Goal: Information Seeking & Learning: Find specific fact

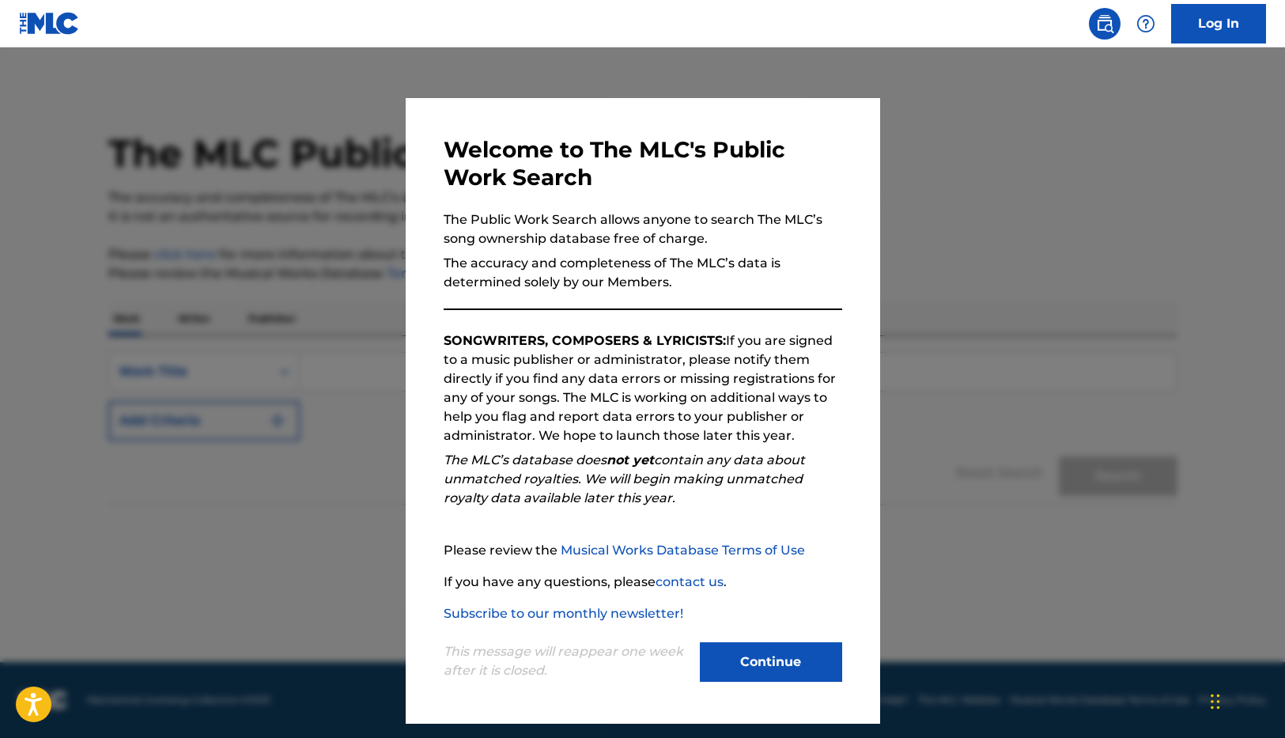
click at [772, 595] on button "Continue" at bounding box center [771, 662] width 142 height 40
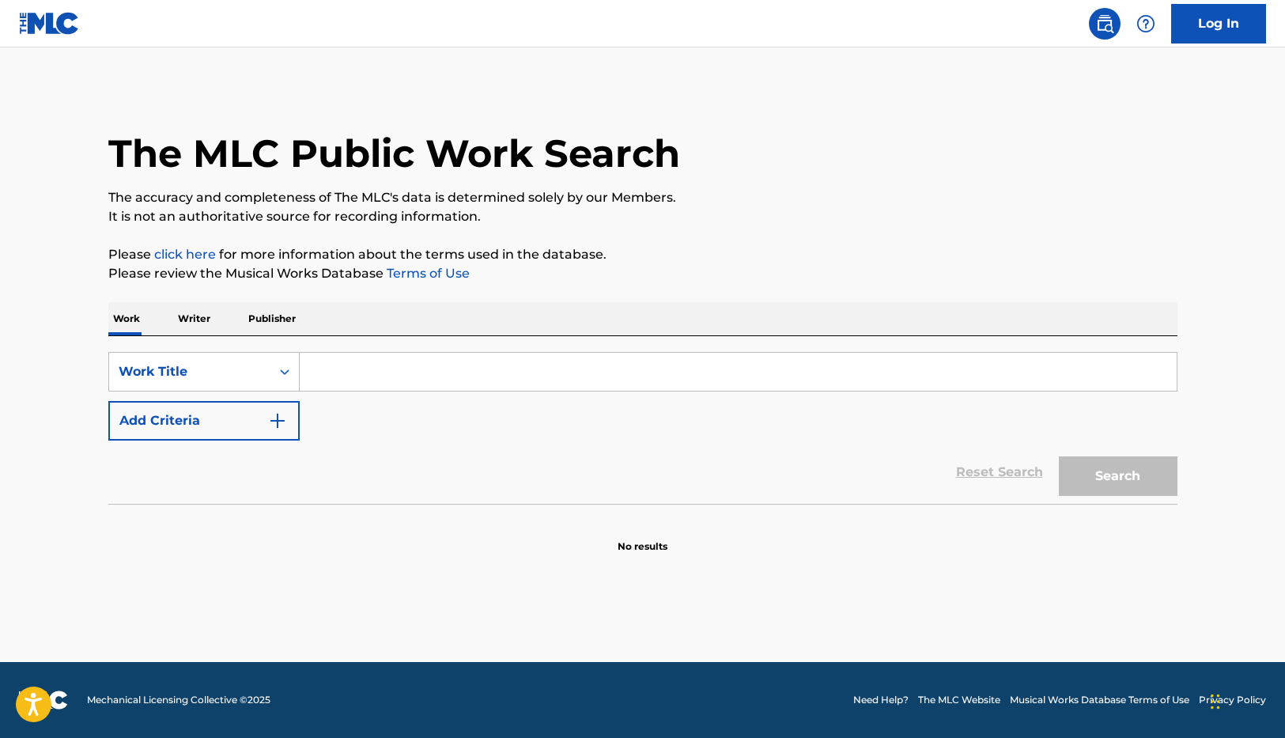
click at [394, 368] on input "Search Form" at bounding box center [738, 372] width 877 height 38
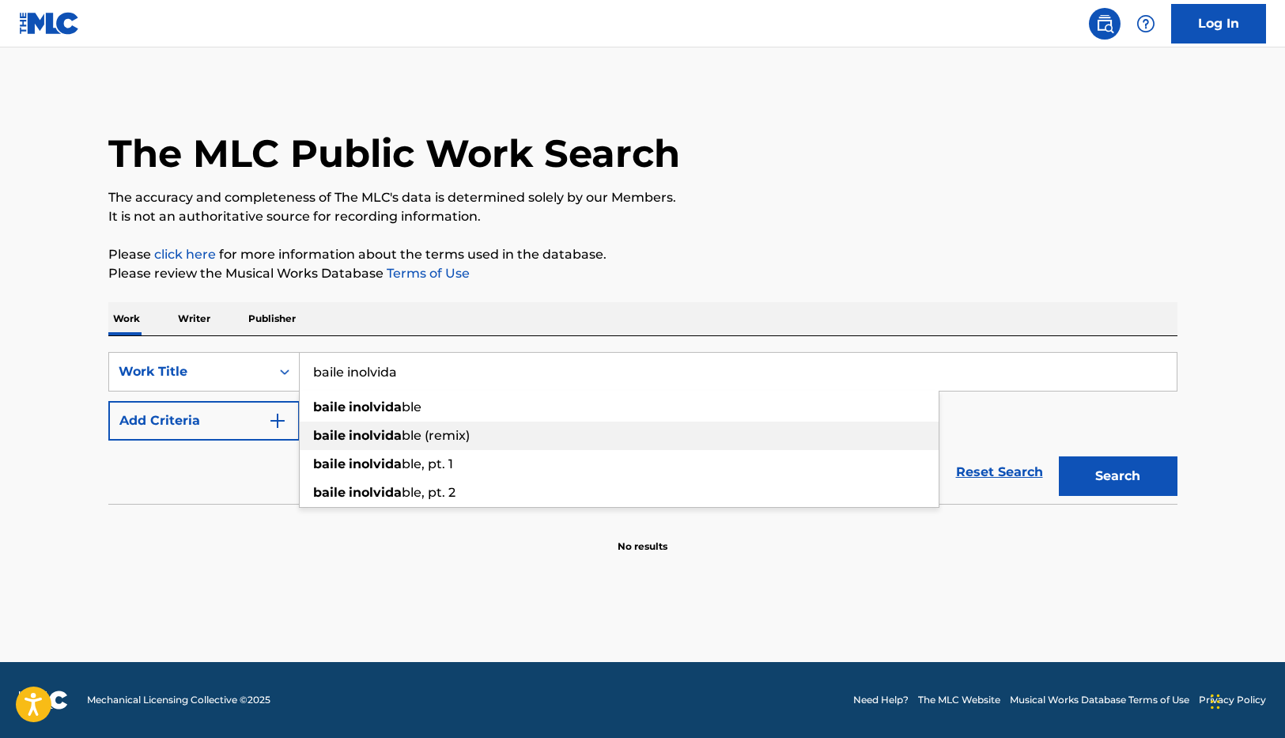
drag, startPoint x: 551, startPoint y: 436, endPoint x: 546, endPoint y: 421, distance: 16.5
click at [551, 436] on div "baile inolvida ble (remix)" at bounding box center [619, 435] width 639 height 28
click at [524, 375] on input "baile inolvidable (remix)" at bounding box center [738, 372] width 877 height 38
drag, startPoint x: 518, startPoint y: 375, endPoint x: 422, endPoint y: 373, distance: 95.7
click at [422, 373] on input "baile inolvidable (remix)" at bounding box center [738, 372] width 877 height 38
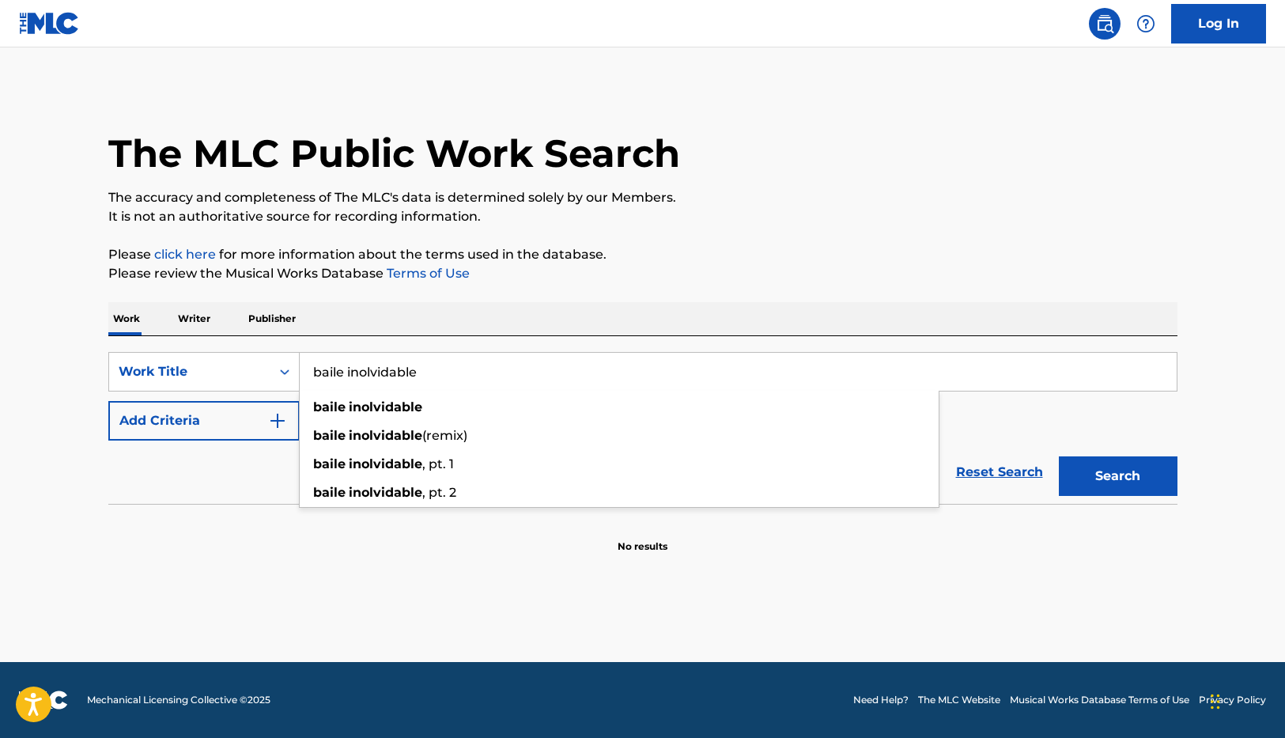
type input "baile inolvidable"
click at [198, 419] on button "Add Criteria" at bounding box center [203, 421] width 191 height 40
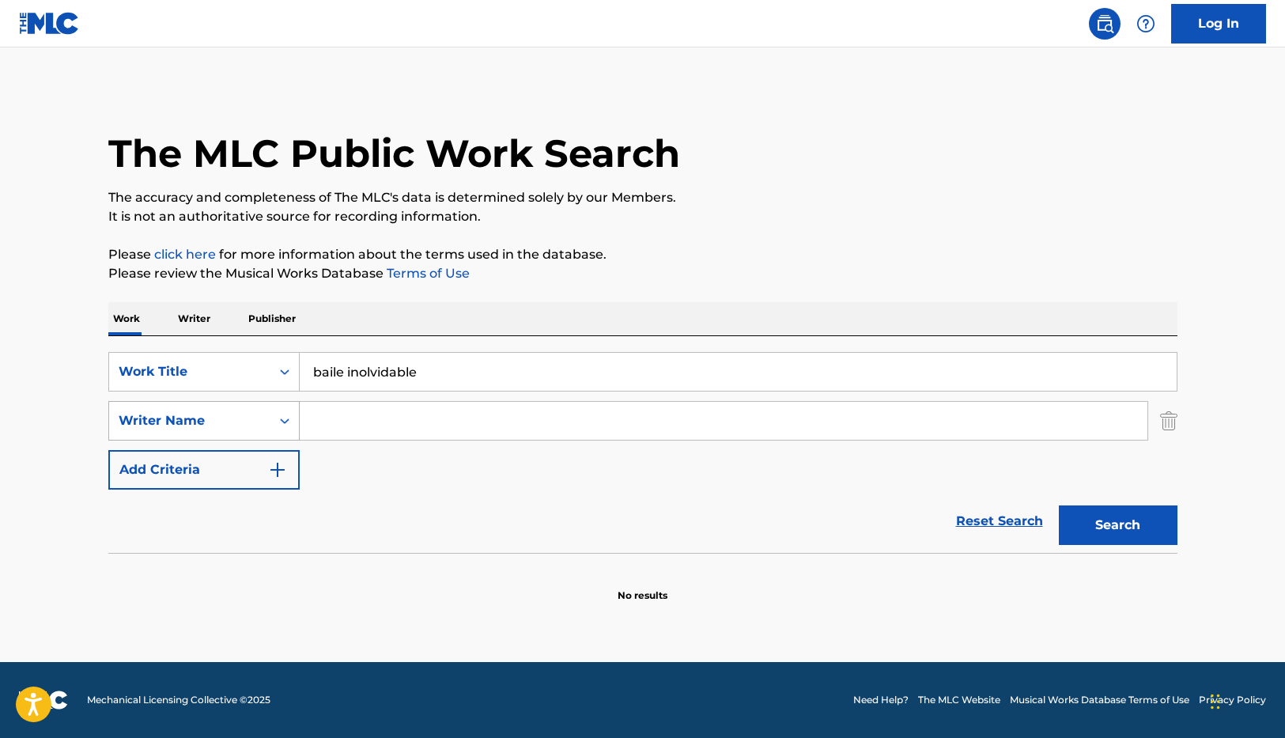
drag, startPoint x: 327, startPoint y: 413, endPoint x: 244, endPoint y: 415, distance: 83.8
click at [286, 417] on div "SearchWithCriteria34b4a7c1-cd8f-45c0-9dc5-c4d6f53e5dfa Writer Name" at bounding box center [642, 421] width 1069 height 40
click at [244, 415] on div "Writer Name" at bounding box center [190, 420] width 142 height 19
click at [426, 419] on input "Search Form" at bounding box center [724, 421] width 848 height 38
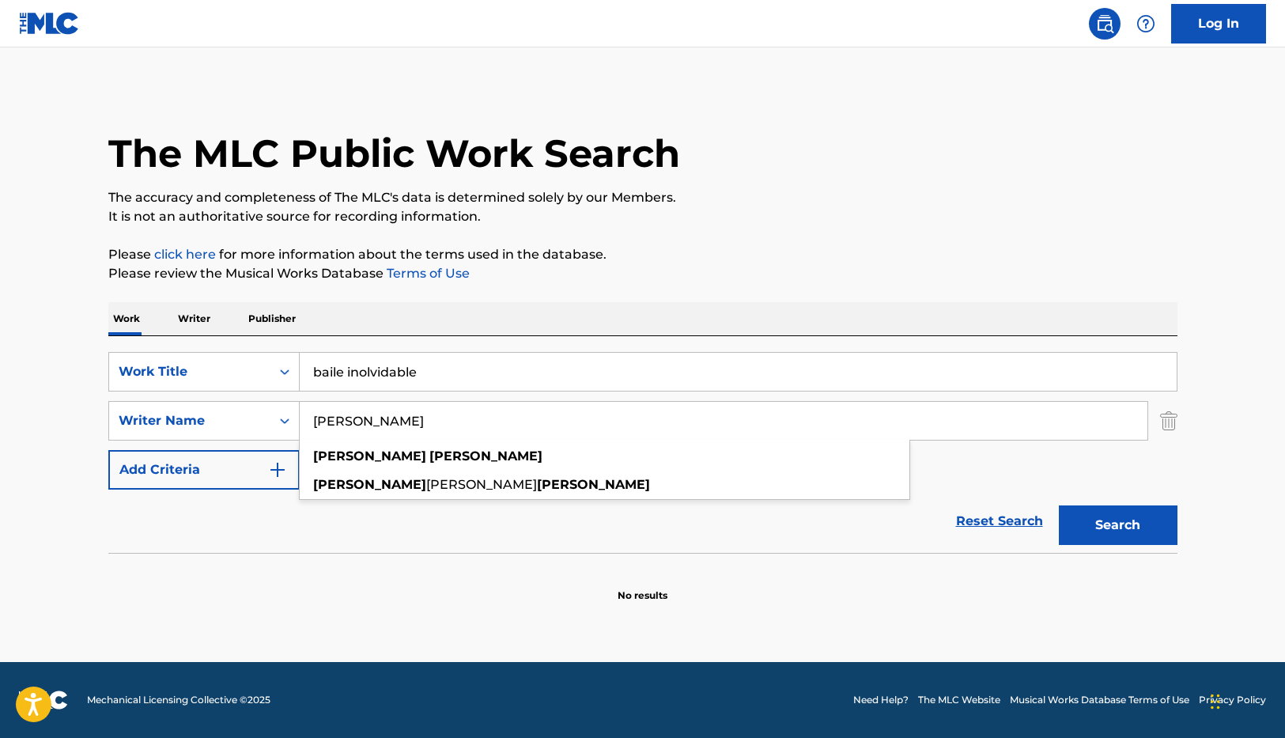
type input "[PERSON_NAME]"
click at [1132, 427] on main "The MLC Public Work Search The accuracy and completeness of The MLC's data is d…" at bounding box center [642, 354] width 1285 height 614
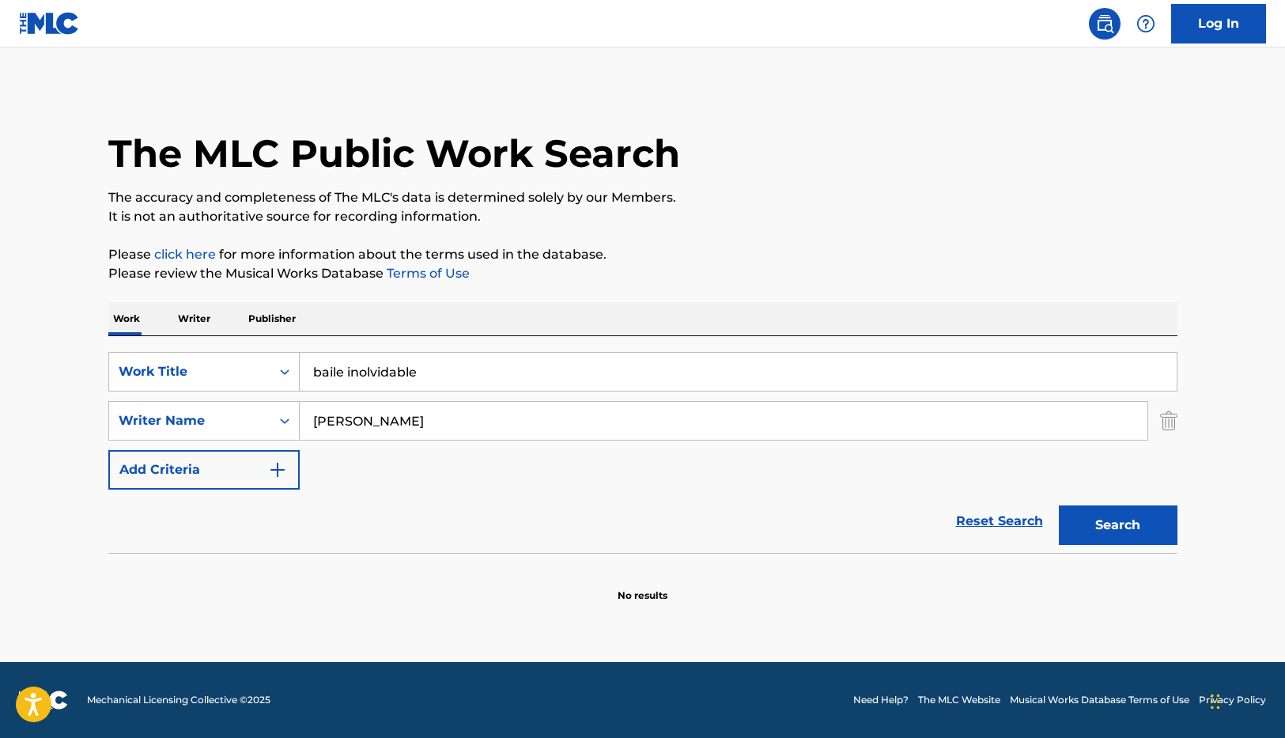
click at [1132, 527] on button "Search" at bounding box center [1118, 525] width 119 height 40
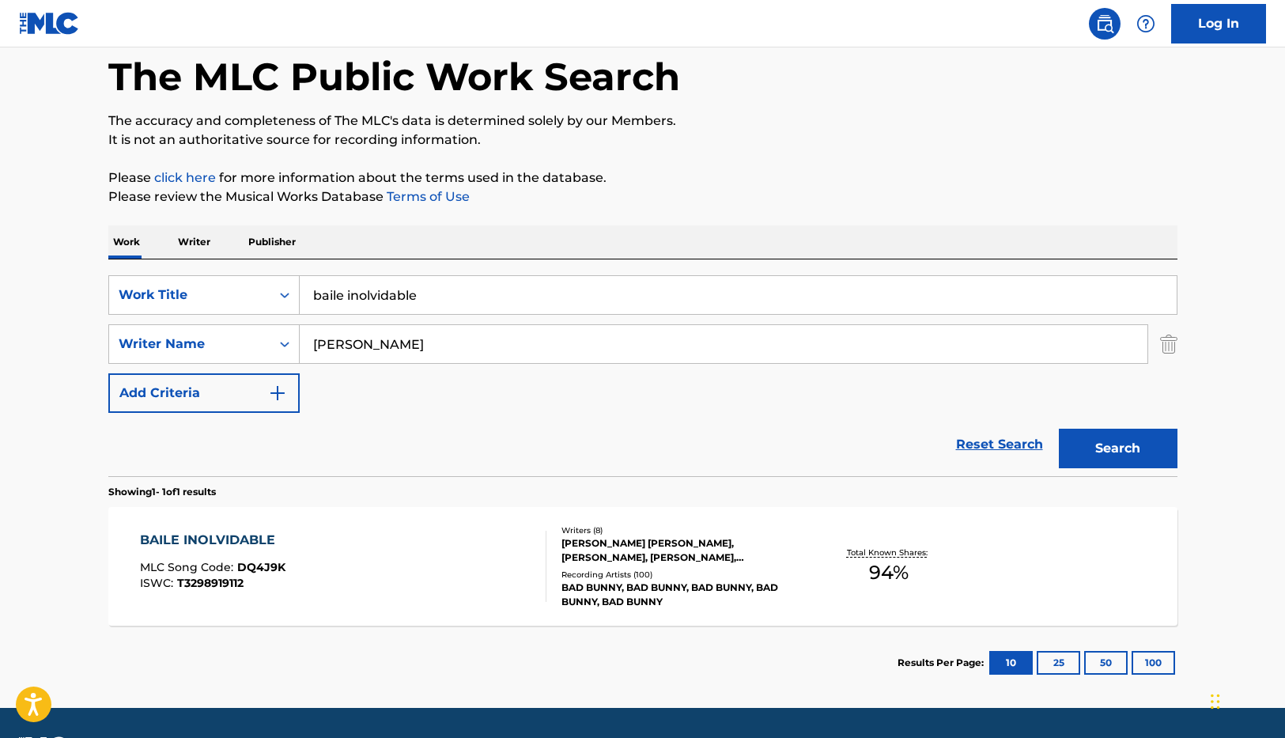
scroll to position [109, 0]
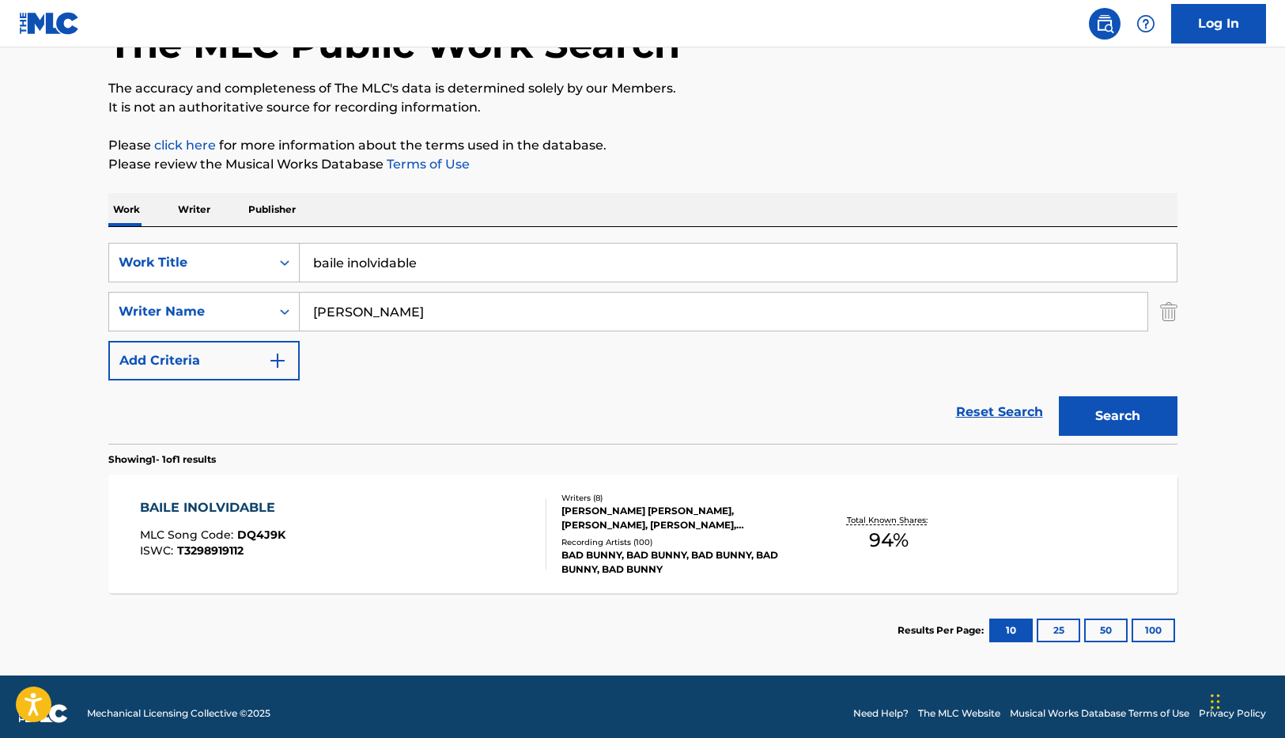
click at [515, 491] on div "BAILE INOLVIDABLE MLC Song Code : DQ4J9K ISWC : T3298919112 Writers ( 8 ) [PERS…" at bounding box center [642, 533] width 1069 height 119
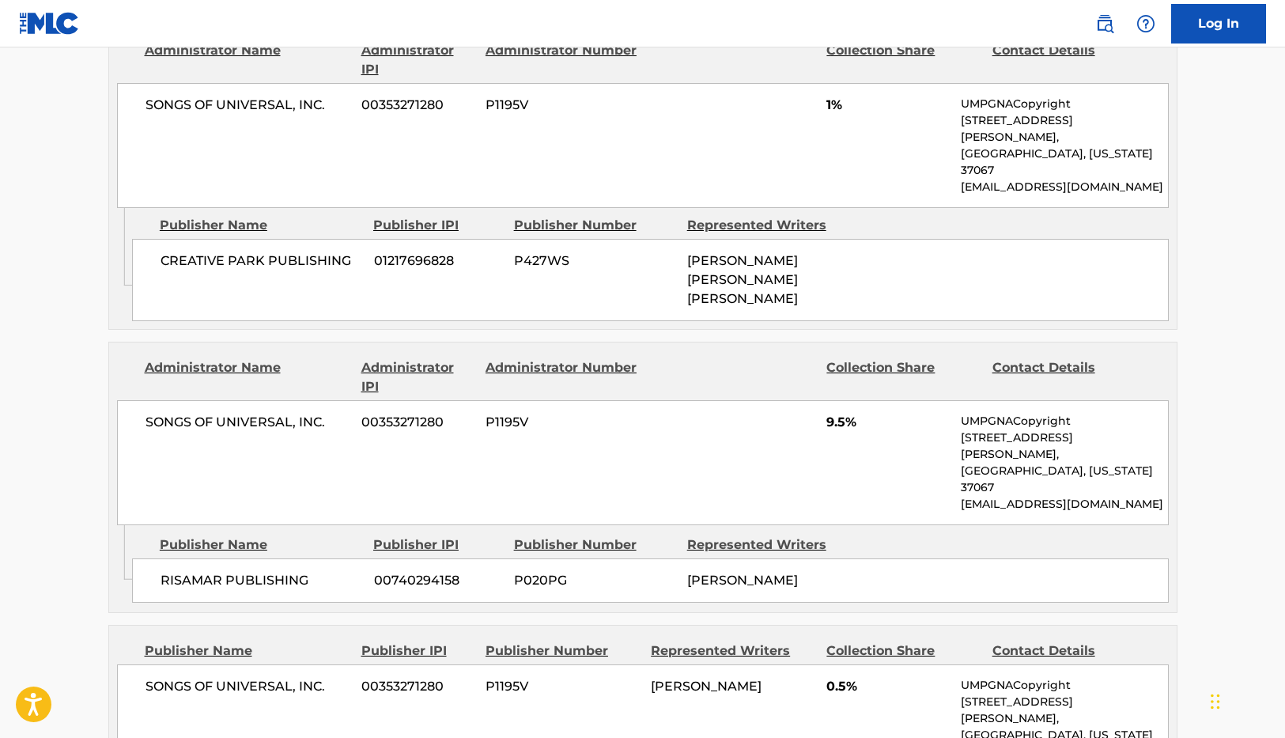
scroll to position [1415, 0]
click at [1132, 595] on div "Publisher Name Publisher IPI Publisher Number Represented Writers Collection Sh…" at bounding box center [642, 715] width 1067 height 179
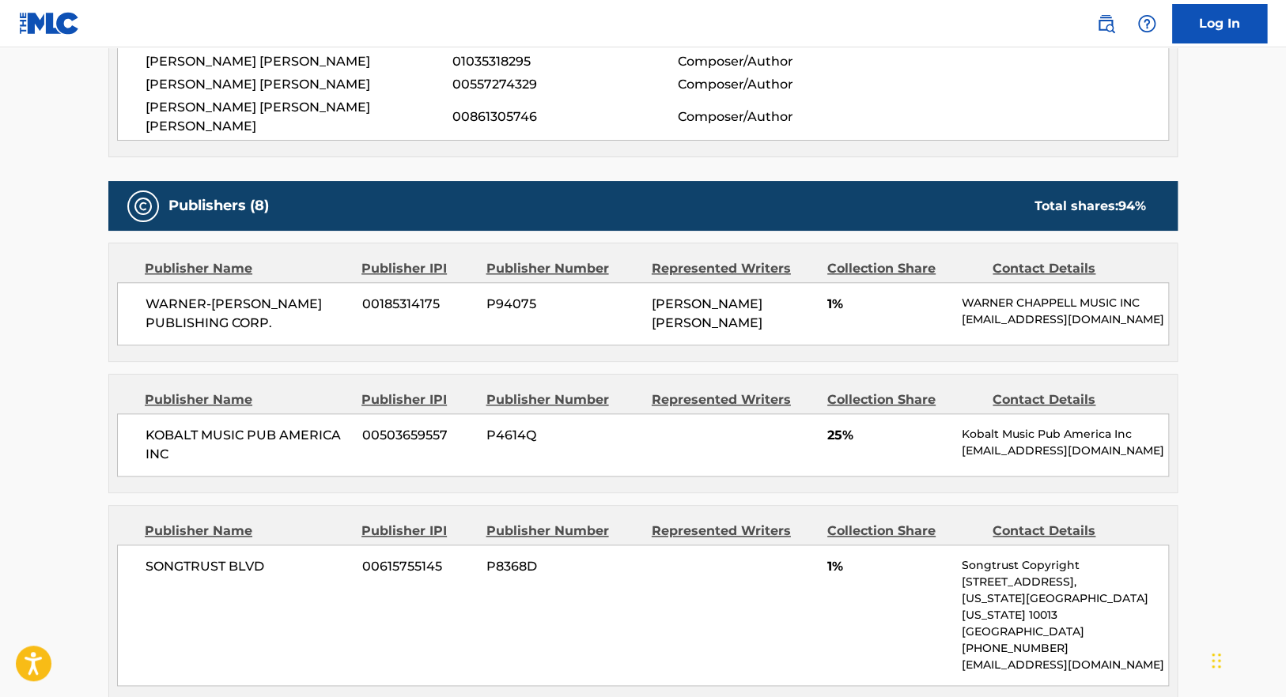
scroll to position [724, 0]
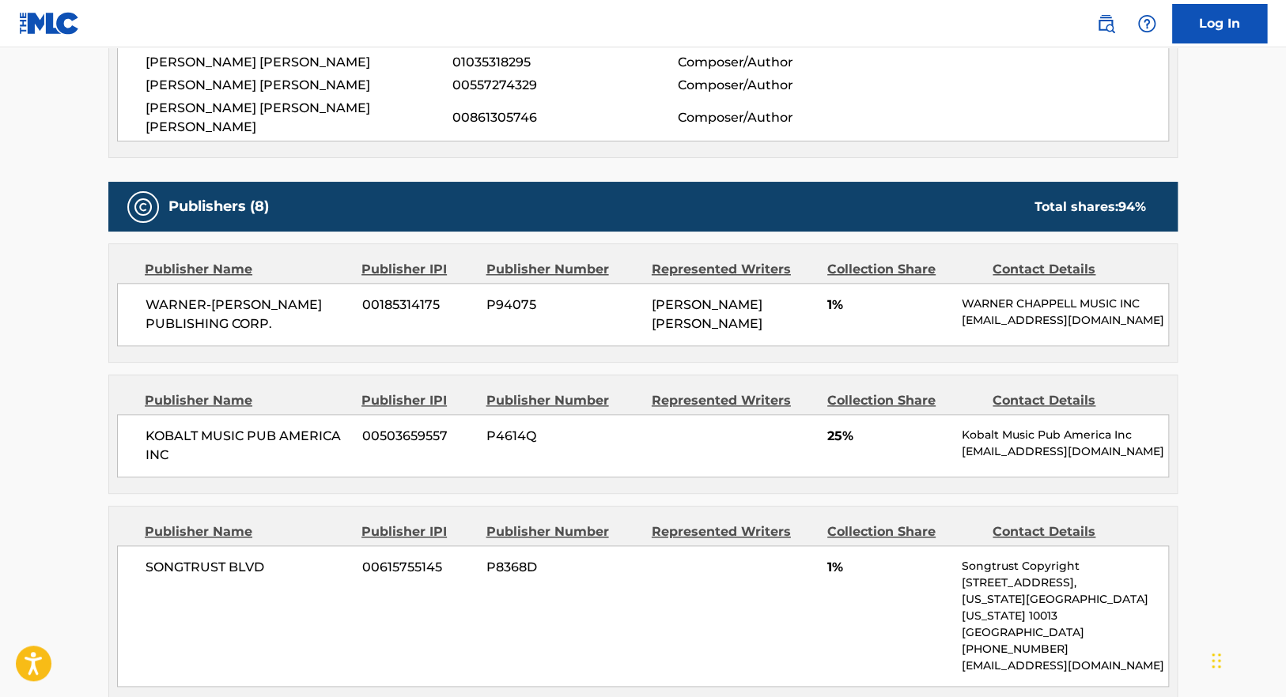
click at [676, 425] on div "KOBALT MUSIC PUB AMERICA INC 00503659557 P4614Q 25% Kobalt Music Pub America In…" at bounding box center [643, 445] width 1052 height 63
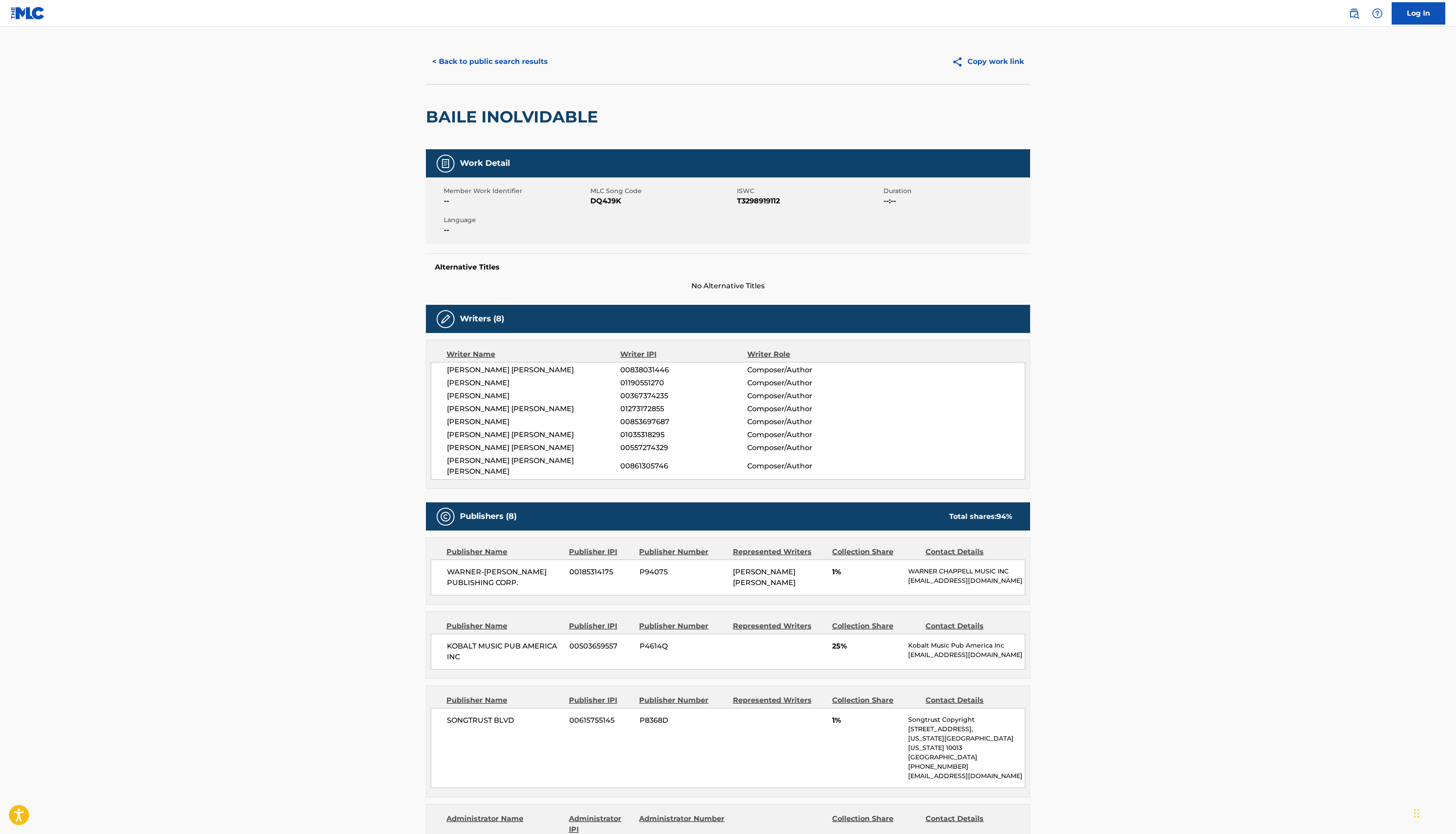
scroll to position [0, 0]
